Goal: Navigation & Orientation: Find specific page/section

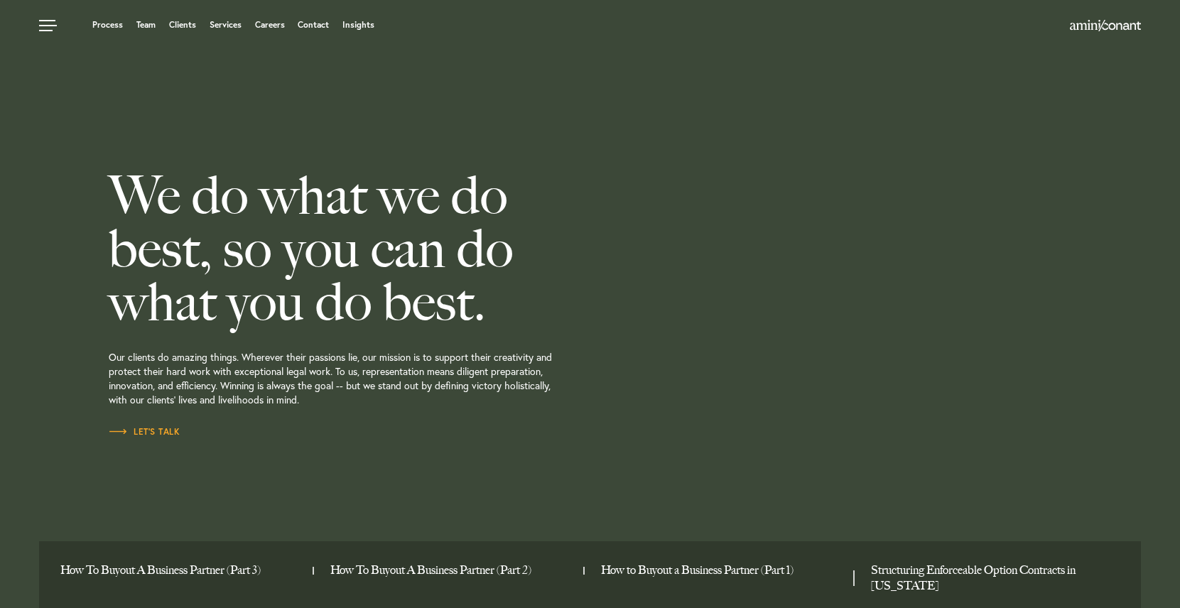
click at [288, 109] on div "We do what we do best, so you can do what you do best. Our clients do amazing t…" at bounding box center [393, 304] width 569 height 608
click at [188, 25] on link "Clients" at bounding box center [182, 25] width 27 height 9
